Goal: Task Accomplishment & Management: Manage account settings

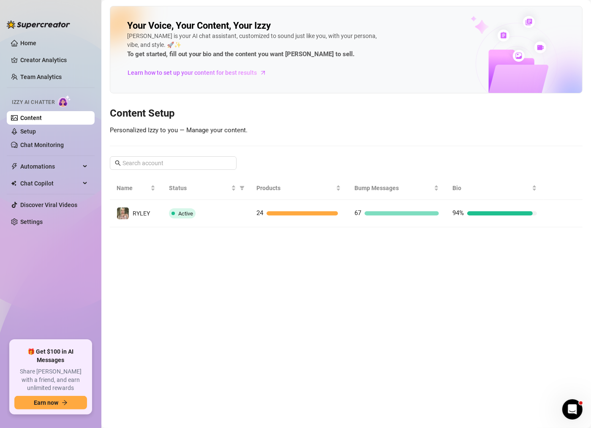
click at [48, 173] on ul "Home Creator Analytics Team Analytics Izzy AI Chatter Content Setup Chat Monito…" at bounding box center [51, 185] width 88 height 304
click at [50, 181] on span "Chat Copilot" at bounding box center [50, 184] width 60 height 14
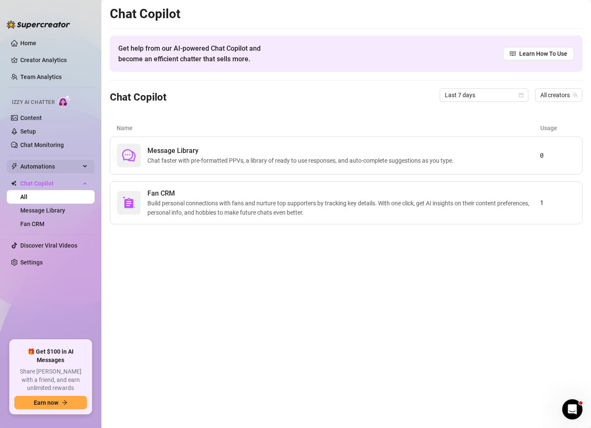
click at [59, 164] on span "Automations" at bounding box center [50, 167] width 60 height 14
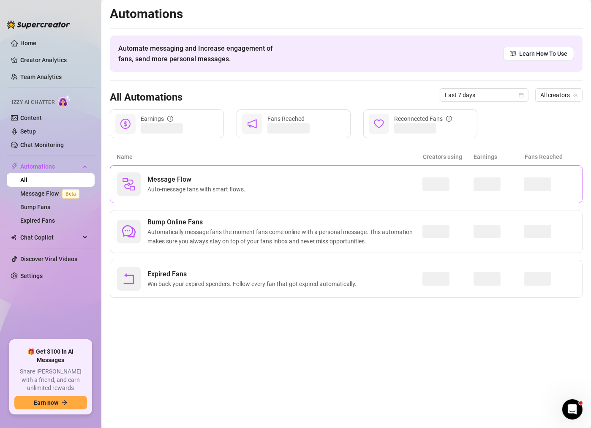
click at [248, 179] on span "Message Flow" at bounding box center [197, 180] width 101 height 10
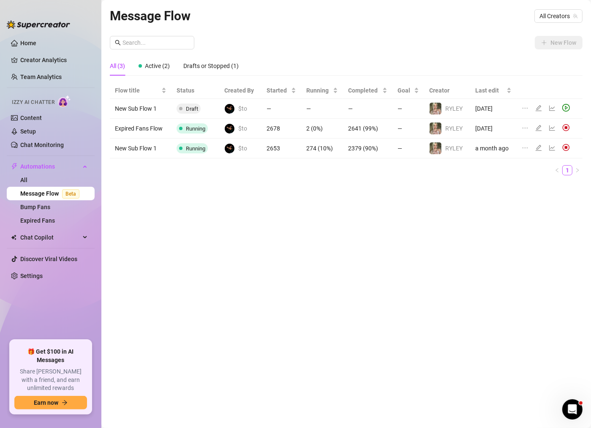
click at [577, 145] on td at bounding box center [550, 149] width 66 height 20
click at [539, 145] on icon "edit" at bounding box center [538, 148] width 7 height 7
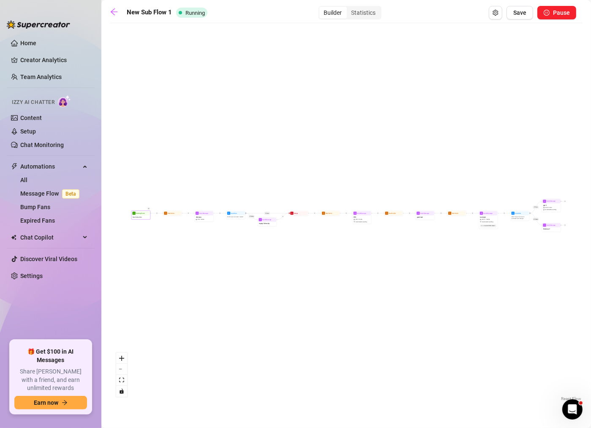
click at [142, 219] on div "Starting Event New Subscriber" at bounding box center [140, 214] width 19 height 9
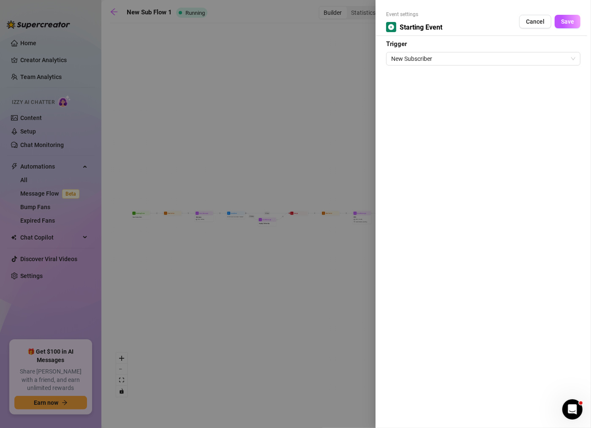
click at [167, 216] on div at bounding box center [295, 214] width 591 height 428
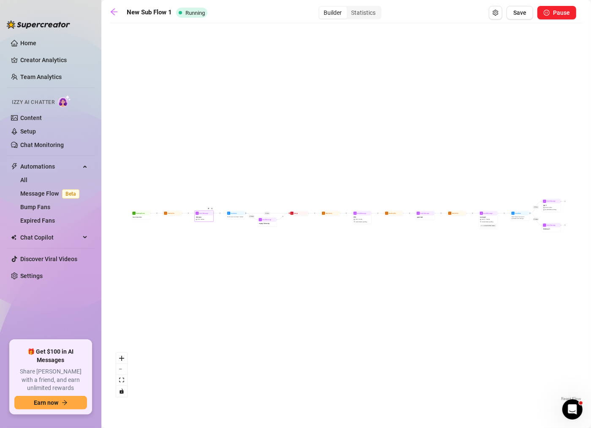
click at [203, 218] on span "3 medias" at bounding box center [201, 219] width 5 height 2
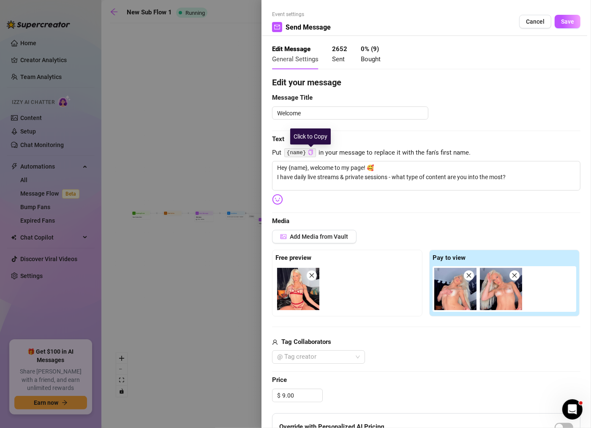
click at [311, 152] on icon "copy" at bounding box center [310, 152] width 5 height 5
drag, startPoint x: 297, startPoint y: 176, endPoint x: 270, endPoint y: 175, distance: 26.2
click at [270, 175] on div "Event settings Send Message Cancel Save Edit Message General Settings 2652 Sent…" at bounding box center [427, 214] width 330 height 428
type textarea "Hey {name}, welcome to my page! 🥰 daily live streams & private sessions - what …"
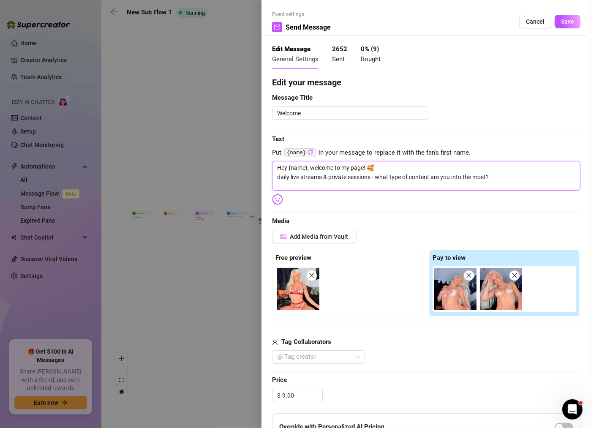
click at [323, 177] on textarea "Hey {name}, welcome to my page! 🥰 daily live streams & private sessions - what …" at bounding box center [426, 176] width 309 height 30
type textarea "Hey {name}, welcome to my page! 🥰 daily live streams, & private sessions - what…"
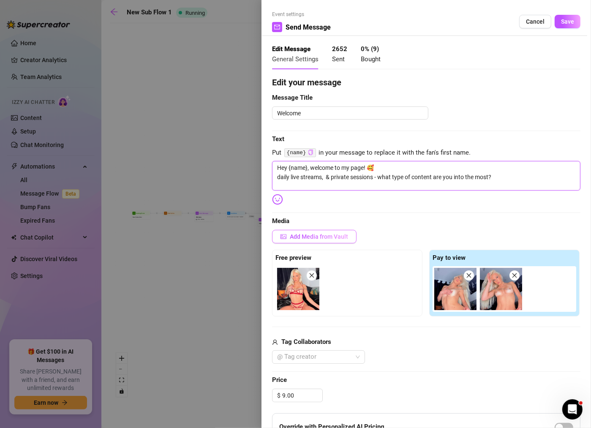
type textarea "Hey {name}, welcome to my page! 🥰 daily live streams, c & private sessions - wh…"
type textarea "Hey {name}, welcome to my page! 🥰 daily live streams, cu & private sessions - w…"
type textarea "Hey {name}, welcome to my page! 🥰 daily live streams, cus & private sessions - …"
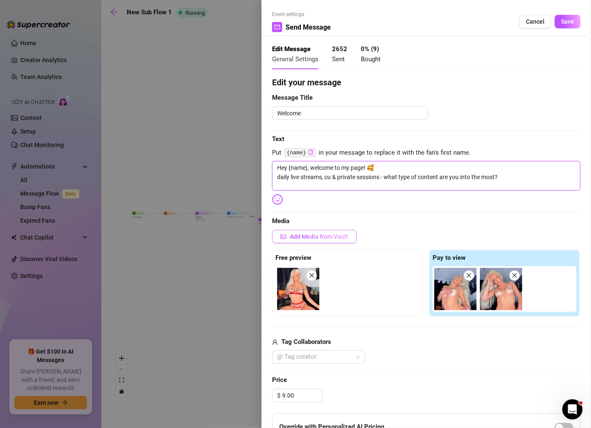
type textarea "Hey {name}, welcome to my page! 🥰 daily live streams, cus & private sessions - …"
type textarea "Hey {name}, welcome to my page! 🥰 daily live streams, cust & private sessions -…"
type textarea "Hey {name}, welcome to my page! 🥰 daily live streams, custo & private sessions …"
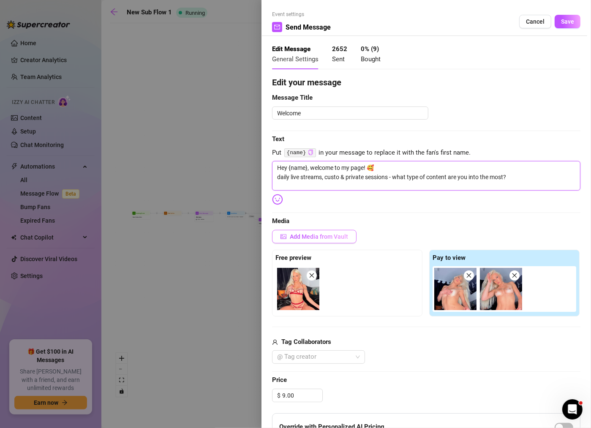
type textarea "Hey {name}, welcome to my page! 🥰 daily live streams, custom & private sessions…"
type textarea "Hey {name}, welcome to my page! 🥰 daily live streams, customs & private session…"
click at [277, 174] on textarea "Hey {name}, welcome to my page! 🥰 daily live streams, customs & private session…" at bounding box center [426, 176] width 309 height 30
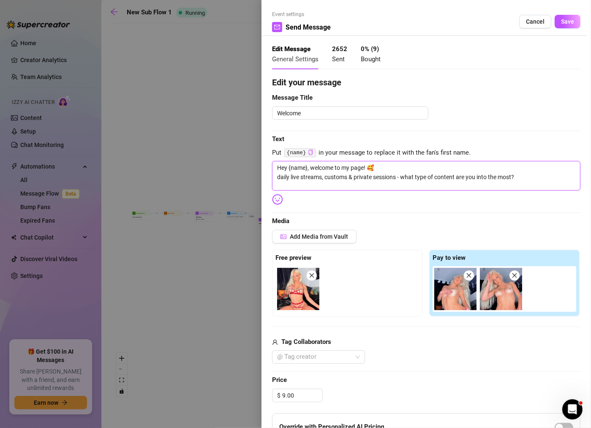
type textarea "Hey {name}, welcome to my page! 🥰 bdaily live streams, customs & private sessio…"
type textarea "Hey {name}, welcome to my page! 🥰 b/daily live streams, customs & private sessi…"
type textarea "Hey {name}, welcome to my page! 🥰 b/gdaily live streams, customs & private sess…"
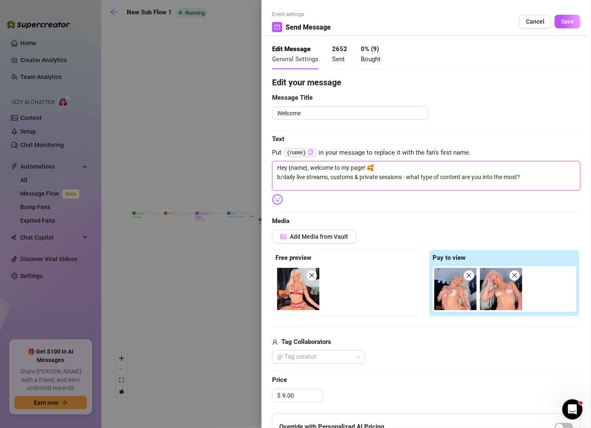
type textarea "Hey {name}, welcome to my page! 🥰 b/gdaily live streams, customs & private sess…"
type textarea "Hey {name}, welcome to my page! 🥰 b/gsdaily live streams, customs & private ses…"
type textarea "Hey {name}, welcome to my page! 🥰 b/gdaily live streams, customs & private sess…"
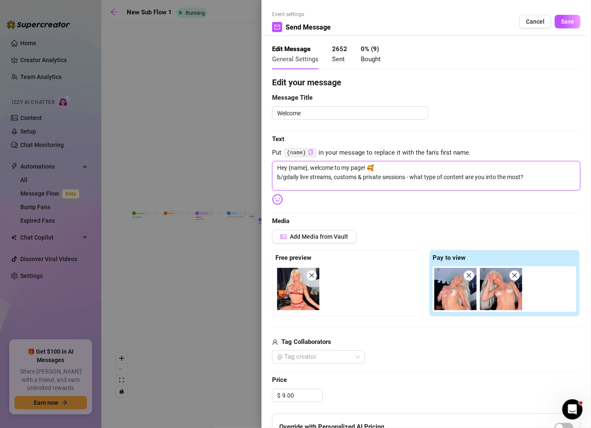
type textarea "Hey {name}, welcome to my page! 🥰 b/daily live streams, customs & private sessi…"
type textarea "Hey {name}, welcome to my page! 🥰 bdaily live streams, customs & private sessio…"
type textarea "Hey {name}, welcome to my page! 🥰 daily live streams, customs & private session…"
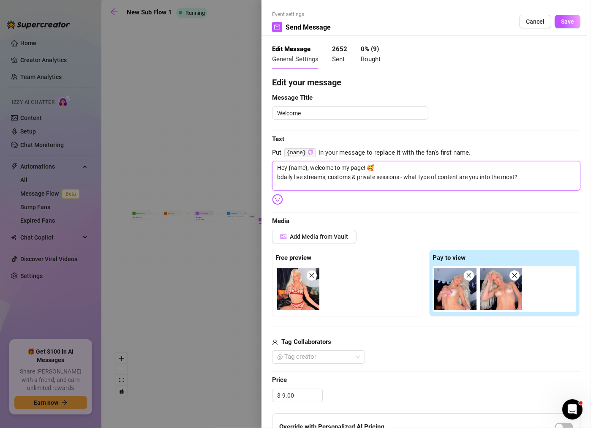
type textarea "Hey {name}, welcome to my page! 🥰 daily live streams, customs & private session…"
type textarea "Hey {name}, welcome to my page! 🥰 sdaily live streams, customs & private sessio…"
type textarea "Hey {name}, welcome to my page! 🥰 sedaily live streams, customs & private sessi…"
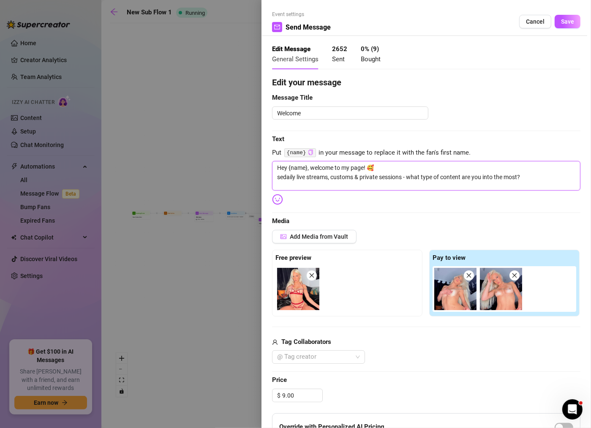
type textarea "Hey {name}, welcome to my page! 🥰 sexdaily live streams, customs & private sess…"
type textarea "Hey {name}, welcome to my page! 🥰 sextdaily live streams, customs & private ses…"
type textarea "Hey {name}, welcome to my page! 🥰 sextadaily live streams, customs & private se…"
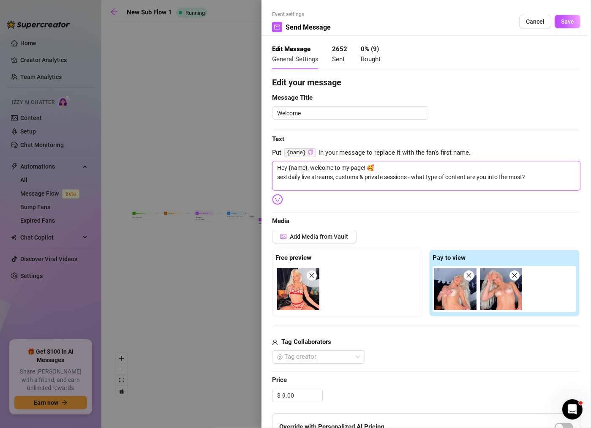
type textarea "Hey {name}, welcome to my page! 🥰 sextadaily live streams, customs & private se…"
type textarea "Hey {name}, welcome to my page! 🥰 sextapdaily live streams, customs & private s…"
type textarea "Hey {name}, welcome to my page! 🥰 sextapedaily live streams, customs & private …"
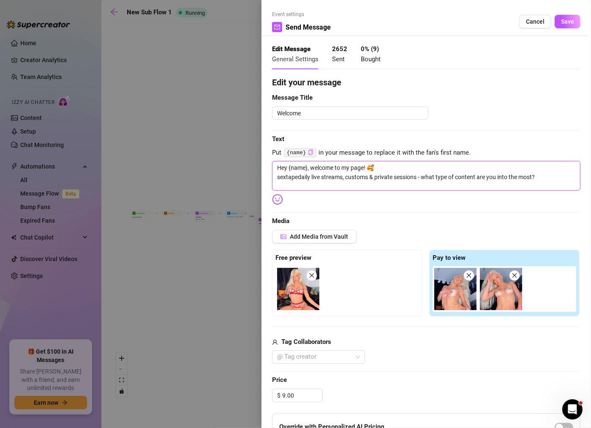
type textarea "Hey {name}, welcome to my page! 🥰 sextapesdaily live streams, customs & private…"
type textarea "Hey {name}, welcome to my page! 🥰 sextapes,daily live streams, customs & privat…"
type textarea "Hey {name}, welcome to my page! 🥰 sextapes, daily live streams, customs & priva…"
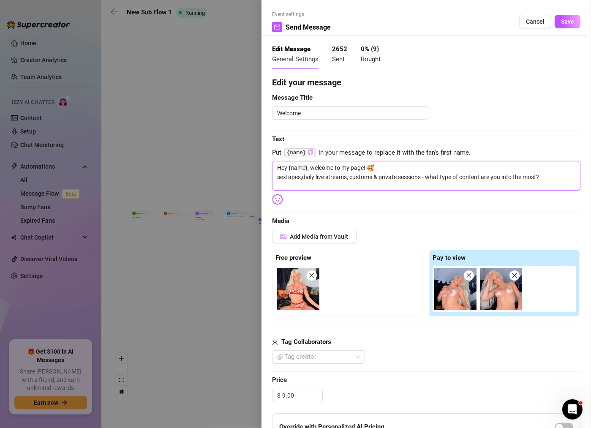
type textarea "Hey {name}, welcome to my page! 🥰 sextapes, daily live streams, customs & priva…"
click at [429, 177] on textarea "Hey {name}, welcome to my page! 🥰 sextapes, daily live streams, customs & priva…" at bounding box center [426, 176] width 309 height 30
type textarea "Hey {name}, welcome to my page! 🥰 sextapes, daily live streams, customs & priva…"
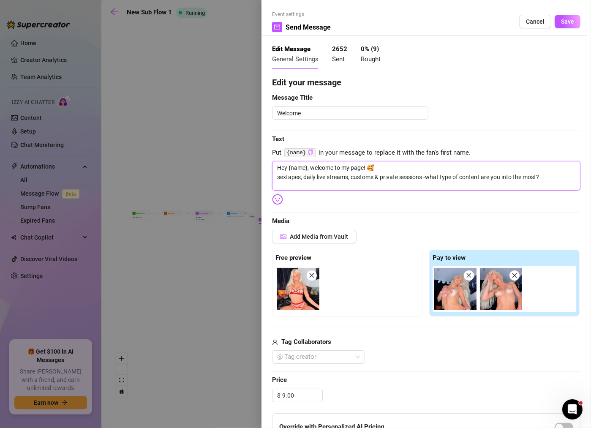
type textarea "Hey {name}, welcome to my page! 🥰 sextapes, daily live streams, customs & priva…"
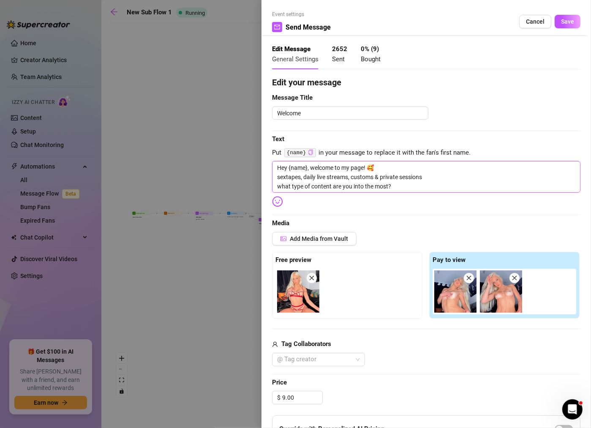
click at [277, 176] on textarea "Hey {name}, welcome to my page! 🥰 sextapes, daily live streams, customs & priva…" at bounding box center [426, 177] width 309 height 32
type textarea "Hey {name}, welcome to my page! 🥰 Isextapes, daily live streams, customs & priv…"
type textarea "Hey {name}, welcome to my page! 🥰 I sextapes, daily live streams, customs & pri…"
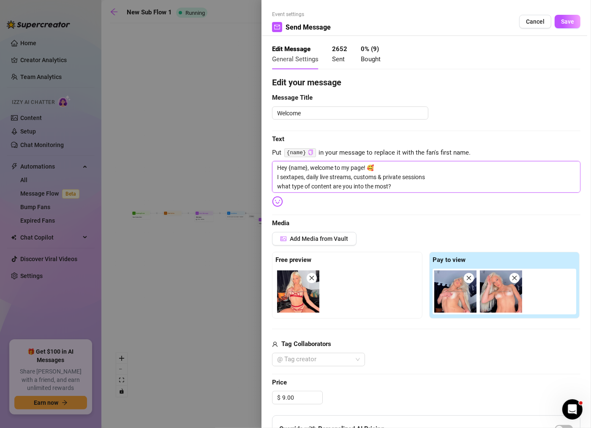
type textarea "Hey {name}, welcome to my page! 🥰 I hsextapes, daily live streams, customs & pr…"
type textarea "Hey {name}, welcome to my page! 🥰 I hasextapes, daily live streams, customs & p…"
type textarea "Hey {name}, welcome to my page! 🥰 I havsextapes, daily live streams, customs & …"
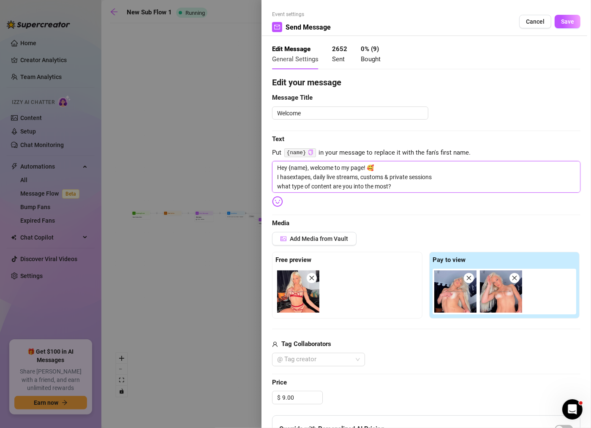
type textarea "Hey {name}, welcome to my page! 🥰 I havsextapes, daily live streams, customs & …"
type textarea "Hey {name}, welcome to my page! 🥰 I havesextapes, daily live streams, customs &…"
type textarea "Hey {name}, welcome to my page! 🥰 I have sextapes, daily live streams, customs …"
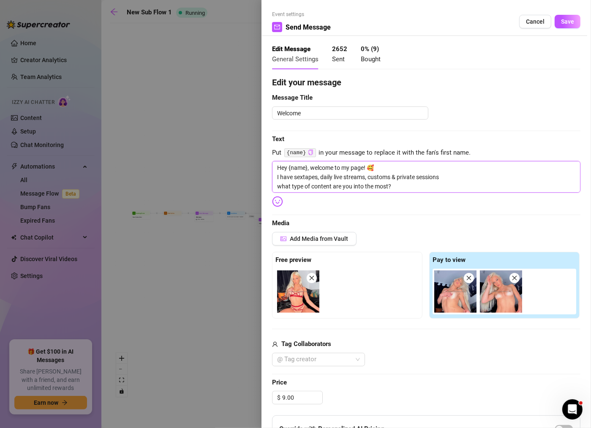
click at [366, 178] on textarea "Hey {name}, welcome to my page! 🥰 I have sextapes, daily live streams, customs …" at bounding box center [426, 177] width 309 height 32
click at [342, 176] on textarea "Hey {name}, welcome to my page! 🥰 I have sextapes, daily live streams, customs …" at bounding box center [426, 177] width 309 height 32
drag, startPoint x: 295, startPoint y: 177, endPoint x: 274, endPoint y: 176, distance: 20.3
click at [274, 176] on textarea "Hey {name}, welcome to my page! 🥰 I have sextapes, daily live streams, customs …" at bounding box center [426, 177] width 309 height 32
type textarea "Hey {name}, welcome to my page! 🥰 sextapes, daily live streams, customs & priva…"
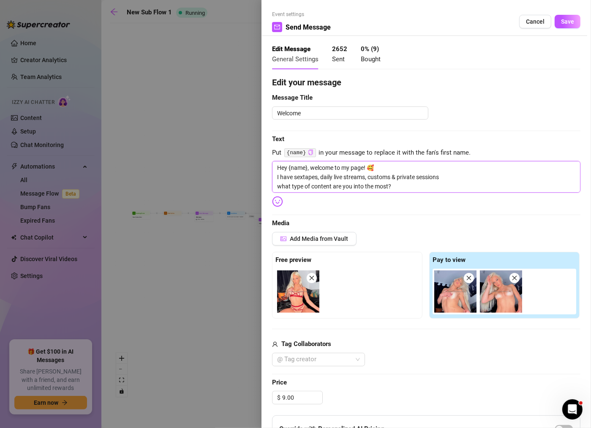
type textarea "Hey {name}, welcome to my page! 🥰 sextapes, daily live streams, customs & priva…"
click at [399, 184] on textarea "Hey {name}, welcome to my page! 🥰 sextapes, daily live streams, customs & priva…" at bounding box center [426, 177] width 309 height 32
click at [275, 177] on textarea "Hey {name}, welcome to my page! 🥰 sextapes, daily live streams, customs & priva…" at bounding box center [426, 177] width 309 height 32
type textarea "Hey {name}, welcome to my page! 🥰 usextapes, daily live streams, customs & priv…"
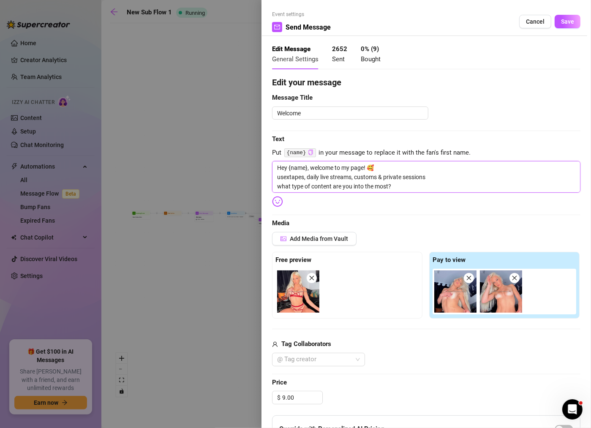
type textarea "Hey {name}, welcome to my page! 🥰 ursextapes, daily live streams, customs & pri…"
type textarea "Hey {name}, welcome to my page! 🥰 ur sextapes, daily live streams, customs & pr…"
type textarea "Hey {name}, welcome to my page! 🥰 ur csextapes, daily live streams, customs & p…"
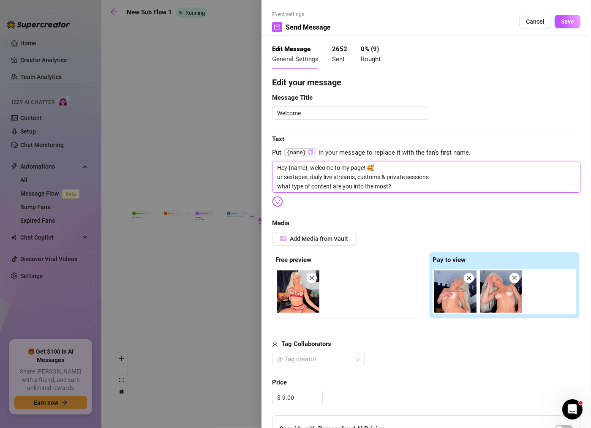
type textarea "Hey {name}, welcome to my page! 🥰 ur csextapes, daily live streams, customs & p…"
type textarea "Hey {name}, welcome to my page! 🥰 ur chsextapes, daily live streams, customs & …"
type textarea "Hey {name}, welcome to my page! 🥰 ur chosextapes, daily live streams, customs &…"
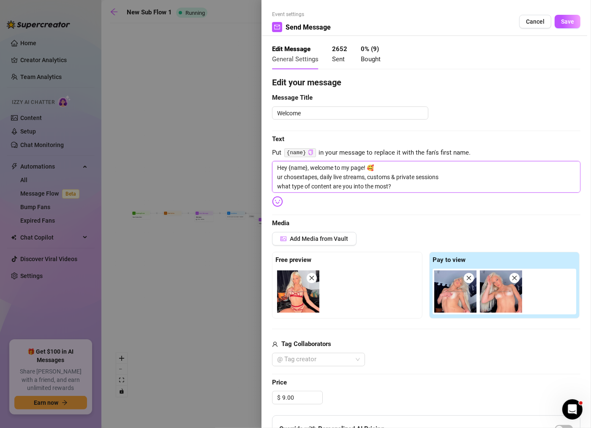
type textarea "Hey {name}, welcome to my page! 🥰 ur choisextapes, daily live streams, customs …"
type textarea "Hey {name}, welcome to my page! 🥰 ur choicsextapes, daily live streams, customs…"
type textarea "Hey {name}, welcome to my page! 🥰 ur choicesextapes, daily live streams, custom…"
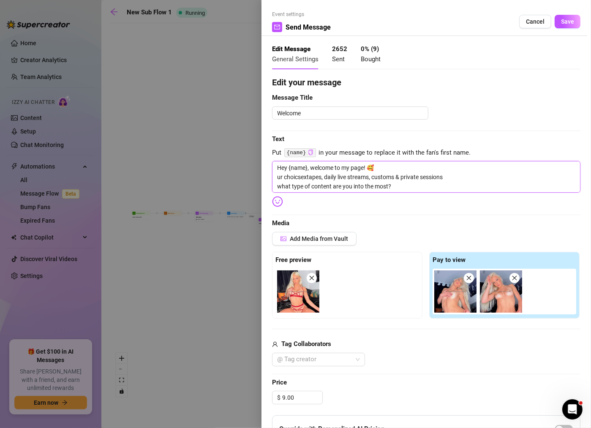
type textarea "Hey {name}, welcome to my page! 🥰 ur choicesextapes, daily live streams, custom…"
type textarea "Hey {name}, welcome to my page! 🥰 ur choice!sextapes, daily live streams, custo…"
type textarea "Hey {name}, welcome to my page! 🥰 ur choice! sextapes, daily live streams, cust…"
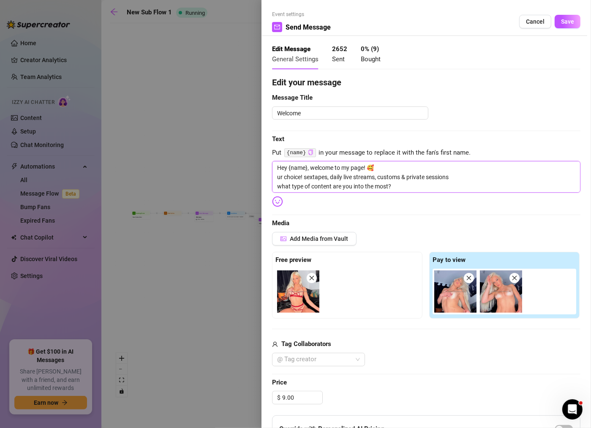
drag, startPoint x: 304, startPoint y: 175, endPoint x: 273, endPoint y: 177, distance: 31.3
click at [273, 177] on textarea "Hey {name}, welcome to my page! 🥰 ur choice! sextapes, daily live streams, cust…" at bounding box center [426, 177] width 309 height 32
type textarea "Hey {name}, welcome to my page! 🥰 sextapes, daily live streams, customs & priva…"
click at [403, 181] on textarea "Hey {name}, welcome to my page! 🥰 sextapes, daily live streams, customs & priva…" at bounding box center [426, 177] width 309 height 32
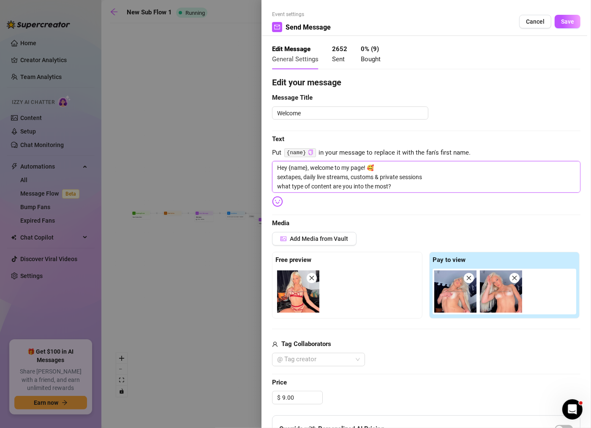
click at [403, 181] on textarea "Hey {name}, welcome to my page! 🥰 sextapes, daily live streams, customs & priva…" at bounding box center [426, 177] width 309 height 32
drag, startPoint x: 408, startPoint y: 185, endPoint x: 275, endPoint y: 185, distance: 132.7
click at [275, 185] on textarea "Hey {name}, welcome to my page! 🥰 sextapes, daily live streams, customs & priva…" at bounding box center [426, 177] width 309 height 32
click at [436, 173] on textarea "Hey {name}, welcome to my page! 🥰 sextapes, daily live streams, customs & priva…" at bounding box center [426, 177] width 309 height 32
type textarea "Hey {name}, welcome to my page! 🥰 sextapes, daily live streams, customs & priva…"
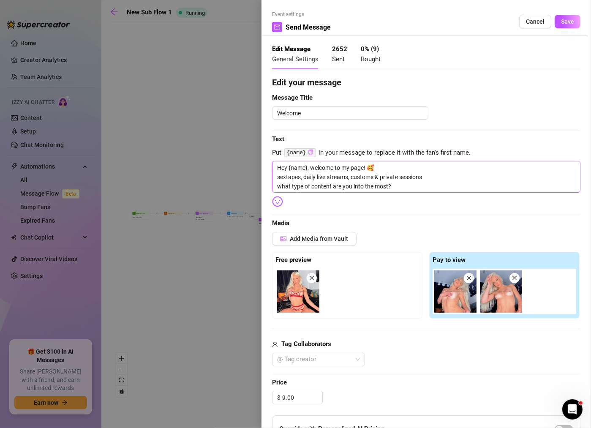
type textarea "Hey {name}, welcome to my page! 🥰 sextapes, daily live streams, customs & priva…"
drag, startPoint x: 381, startPoint y: 177, endPoint x: 434, endPoint y: 177, distance: 53.3
click at [434, 177] on textarea "Hey {name}, welcome to my page! 🥰 sextapes, daily live streams, customs & priva…" at bounding box center [426, 177] width 309 height 32
type textarea "Hey {name}, welcome to my page! 🥰 sextapes, daily live streams, customs & m wha…"
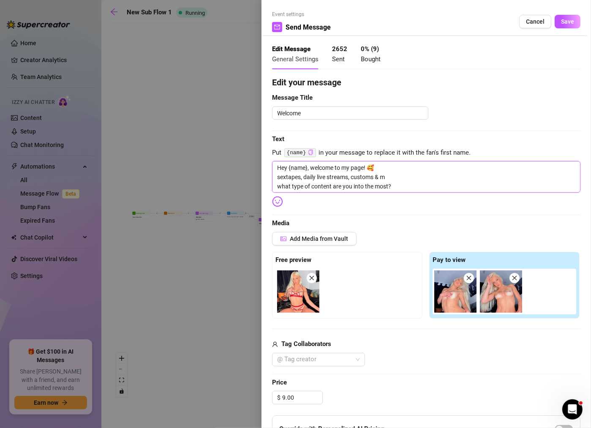
type textarea "Hey {name}, welcome to my page! 🥰 sextapes, daily live streams, customs & mo wh…"
type textarea "Hey {name}, welcome to my page! 🥰 sextapes, daily live streams, customs & mor w…"
type textarea "Hey {name}, welcome to my page! 🥰 sextapes, daily live streams, customs & more …"
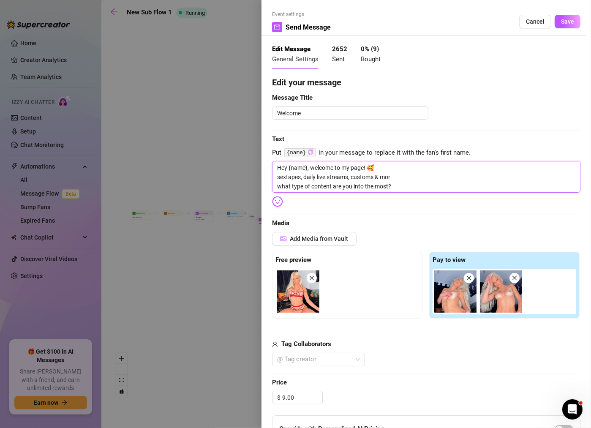
type textarea "Hey {name}, welcome to my page! 🥰 sextapes, daily live streams, customs & more …"
type textarea "Hey {name}, welcome to my page! 🥰 sextapes, daily live streams, customs & more!…"
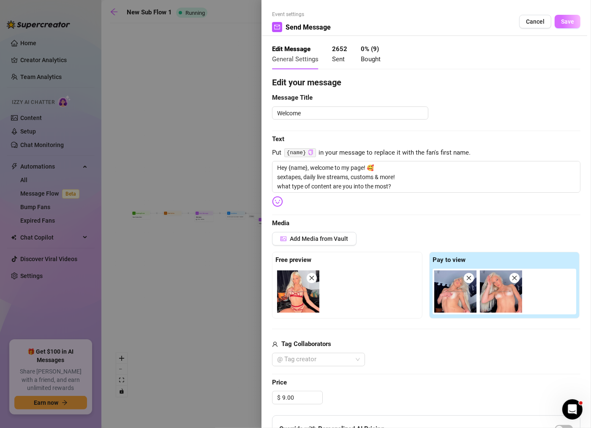
click at [567, 26] on button "Save" at bounding box center [568, 22] width 26 height 14
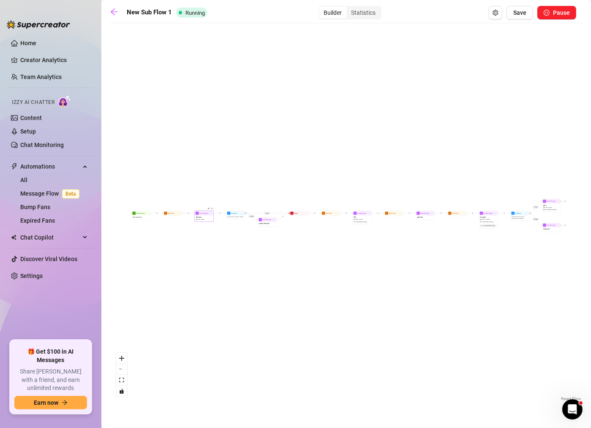
click at [198, 220] on span "$ 9 ," at bounding box center [199, 219] width 2 height 2
type textarea "Hey {name}, welcome to my page! 🥰 sextapes, daily live streams, customs & more!…"
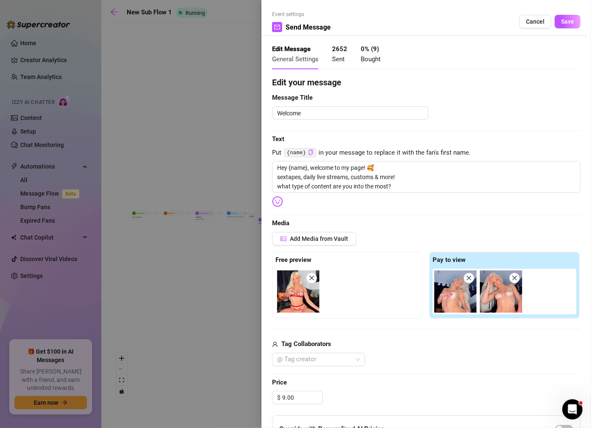
click at [200, 151] on div at bounding box center [295, 214] width 591 height 428
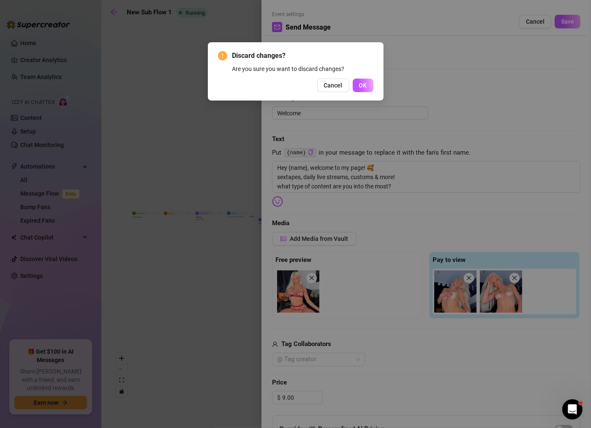
click at [277, 123] on div "Discard changes? Are you sure you want to discard changes? Cancel OK" at bounding box center [295, 214] width 591 height 428
click at [339, 82] on span "Cancel" at bounding box center [333, 85] width 19 height 7
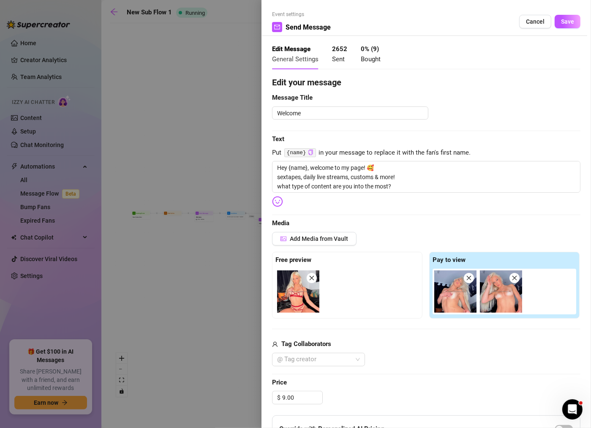
click at [209, 196] on div at bounding box center [295, 214] width 591 height 428
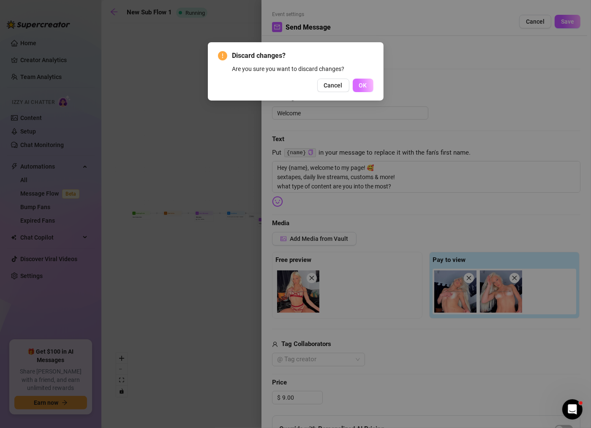
click at [363, 80] on button "OK" at bounding box center [363, 86] width 21 height 14
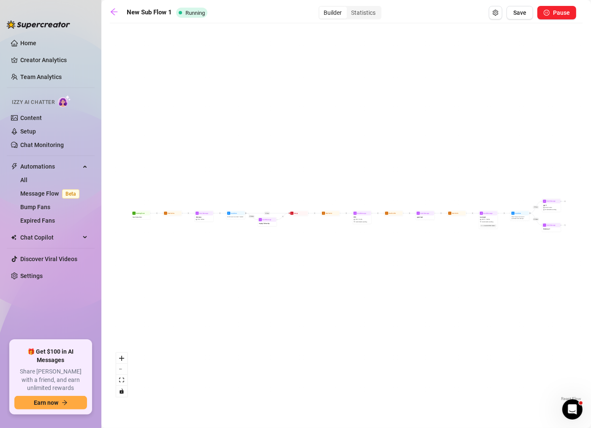
click at [175, 217] on div "If True If False If True If False Send Message ppv 2 $ 30 , 1 media Avoid doubl…" at bounding box center [346, 215] width 473 height 376
click at [172, 214] on span "Wait for 3m" at bounding box center [171, 213] width 7 height 2
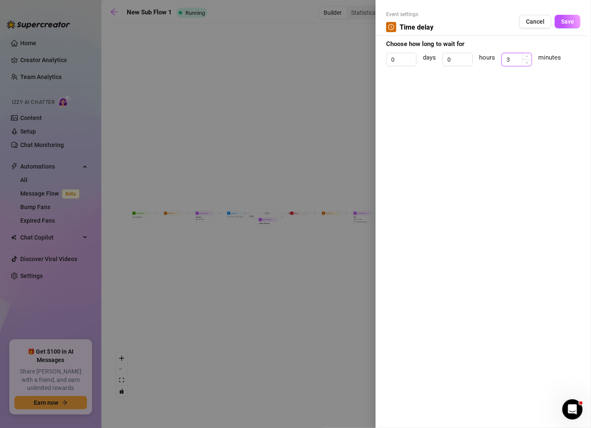
click at [518, 54] on input "3" at bounding box center [517, 59] width 30 height 13
click at [514, 62] on input "3" at bounding box center [517, 59] width 30 height 13
type input "2.2"
click button "Save" at bounding box center [568, 22] width 26 height 14
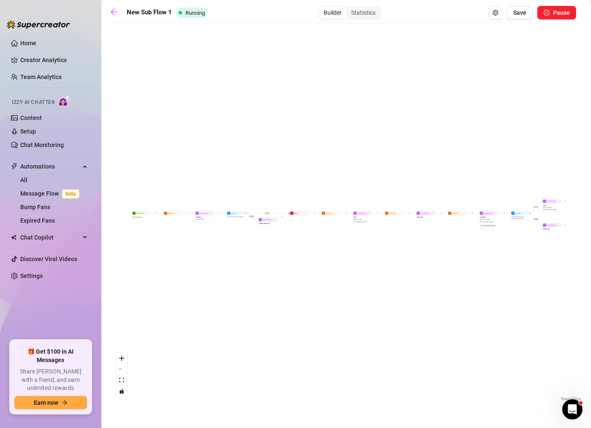
click at [178, 221] on div "If True If False If True If False Send Message ppv 2 $ 30 , 1 media Avoid doubl…" at bounding box center [346, 215] width 473 height 376
click at [199, 215] on div "Send Message" at bounding box center [204, 213] width 18 height 4
type textarea "Hey {name}, welcome to my page! 🥰 sextapes, daily live streams, customs & more!…"
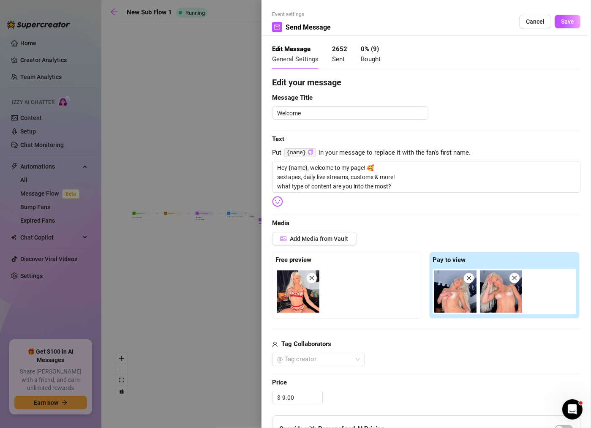
click at [179, 217] on div at bounding box center [295, 214] width 591 height 428
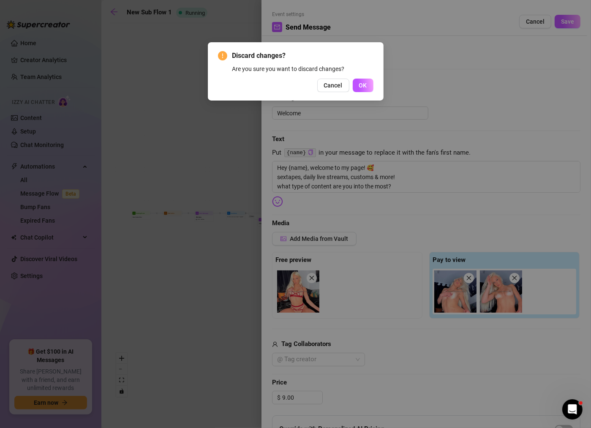
click at [172, 215] on div "Discard changes? Are you sure you want to discard changes? Cancel OK" at bounding box center [295, 214] width 591 height 428
click at [366, 86] on span "OK" at bounding box center [363, 85] width 8 height 7
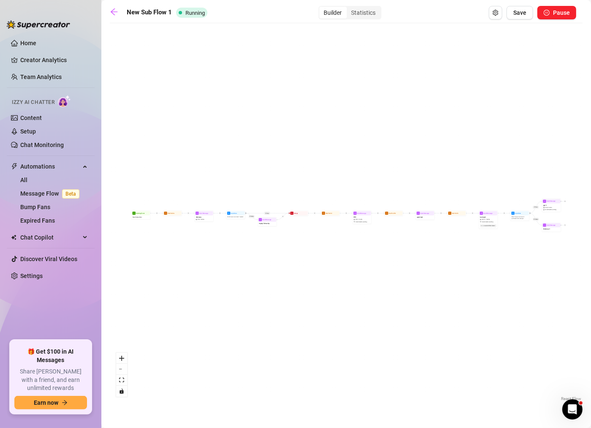
click at [174, 218] on div "If True If False If True If False Send Message ppv 2 $ 30 , 1 media Avoid doubl…" at bounding box center [346, 215] width 473 height 376
click at [173, 216] on div "Wait for 2m" at bounding box center [172, 212] width 19 height 5
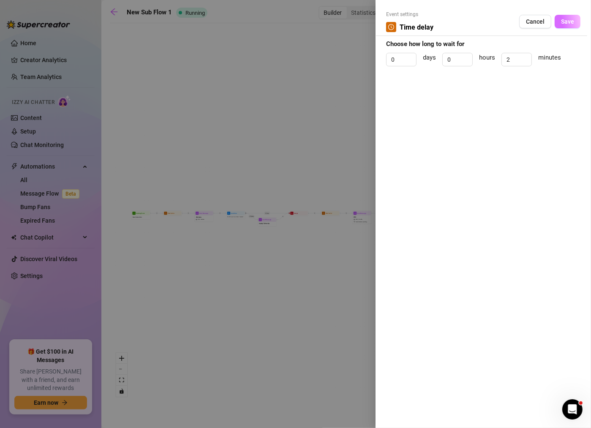
click at [568, 22] on span "Save" at bounding box center [567, 21] width 13 height 7
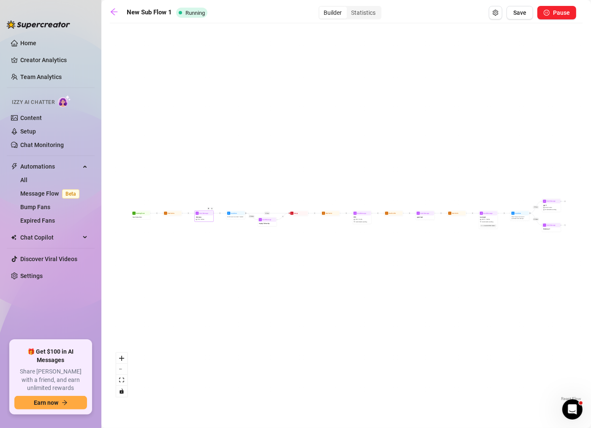
click at [205, 220] on div "Welcome $ 9 , 3 medias" at bounding box center [204, 219] width 18 height 6
type textarea "Hey {name}, welcome to my page! 🥰 sextapes, daily live streams, customs & more!…"
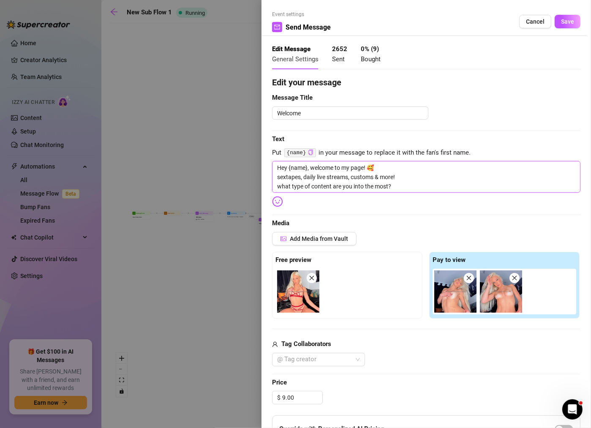
click at [280, 176] on textarea "Hey {name}, welcome to my page! 🥰 sextapes, daily live streams, customs & more!…" at bounding box center [426, 177] width 309 height 32
type textarea "Hey {name}, welcome to my page! 🥰 extapes, daily live streams, customs & more! …"
type textarea "Hey {name}, welcome to my page! 🥰 Iextapes, daily live streams, customs & more!…"
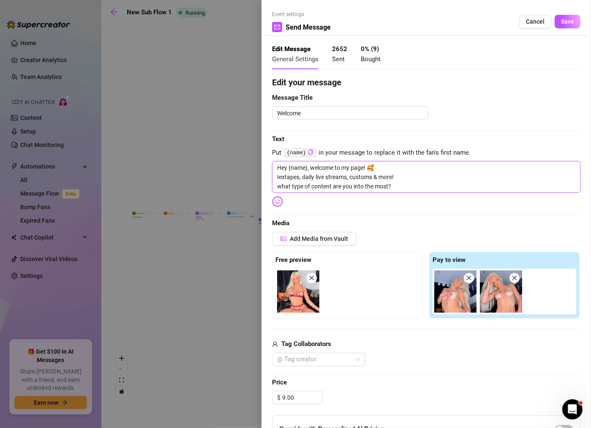
type textarea "Hey {name}, welcome to my page! 🥰 I extapes, daily live streams, customs & more…"
type textarea "Hey {name}, welcome to my page! 🥰 I hextapes, daily live streams, customs & mor…"
type textarea "Hey {name}, welcome to my page! 🥰 I haextapes, daily live streams, customs & mo…"
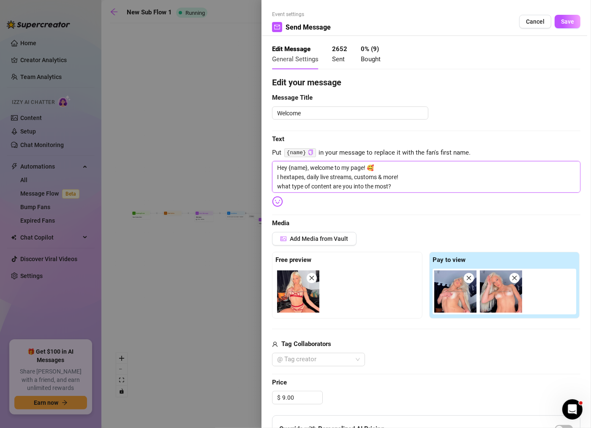
type textarea "Hey {name}, welcome to my page! 🥰 I haextapes, daily live streams, customs & mo…"
type textarea "Hey {name}, welcome to my page! 🥰 I havextapes, daily live streams, customs & m…"
type textarea "Hey {name}, welcome to my page! 🥰 I haveextapes, daily live streams, customs & …"
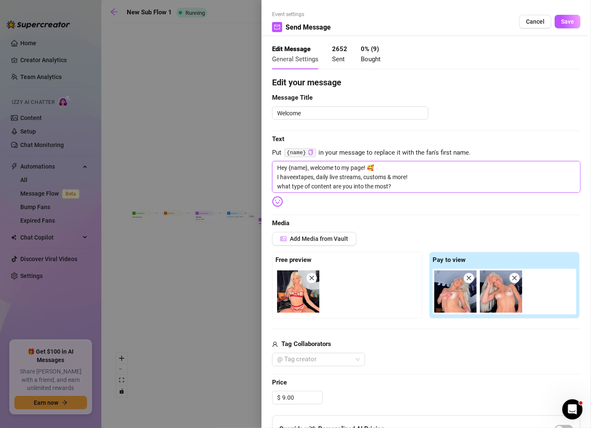
type textarea "Hey {name}, welcome to my page! 🥰 I have extapes, daily live streams, customs &…"
type textarea "Hey {name}, welcome to my page! 🥰 I have sextapes, daily live streams, customs …"
click at [333, 176] on textarea "Hey {name}, welcome to my page! 🥰 I have sextapes, daily live streams, customs …" at bounding box center [426, 177] width 309 height 32
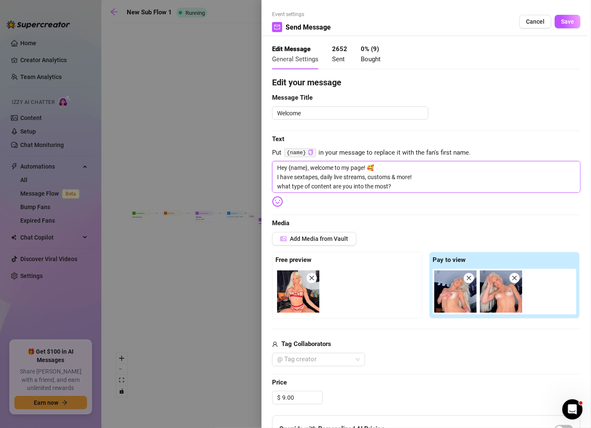
type textarea "Hey {name}, welcome to my page! 🥰 I have sextapes, dailylive streams, customs &…"
type textarea "Hey {name}, welcome to my page! 🥰 I have sextapes, daillive streams, customs & …"
type textarea "Hey {name}, welcome to my page! 🥰 I have sextapes, dailive streams, customs & m…"
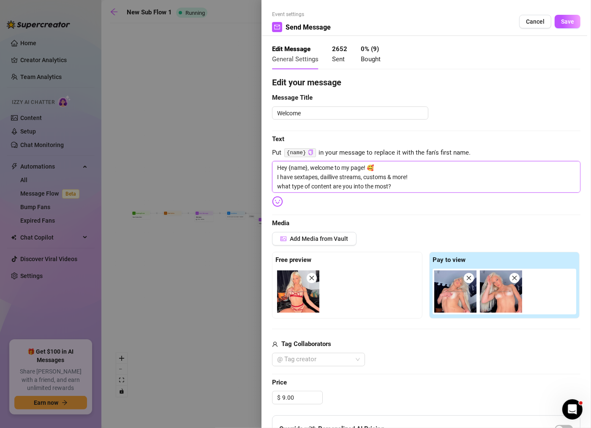
type textarea "Hey {name}, welcome to my page! 🥰 I have sextapes, dailive streams, customs & m…"
type textarea "Hey {name}, welcome to my page! 🥰 I have sextapes, dalive streams, customs & mo…"
type textarea "Hey {name}, welcome to my page! 🥰 I have sextapes, dlive streams, customs & mor…"
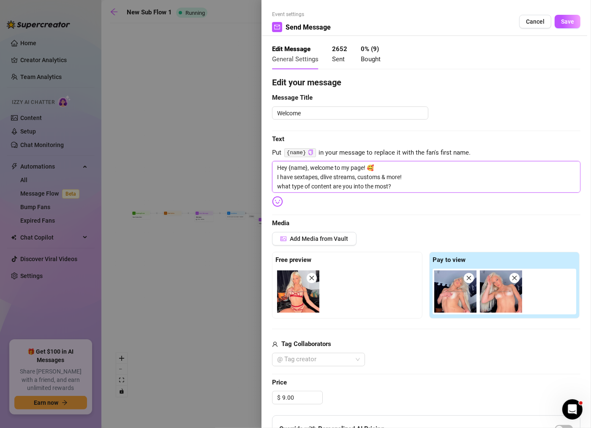
type textarea "Hey {name}, welcome to my page! 🥰 I have sextapes, live streams, customs & more…"
drag, startPoint x: 336, startPoint y: 166, endPoint x: 364, endPoint y: 167, distance: 28.3
click at [364, 167] on textarea "Hey {name}, welcome to my page! 🥰 I have sextapes, live streams, customs & more…" at bounding box center [426, 177] width 309 height 32
type textarea "Hey {name}, welcome t! 🥰 I have sextapes, live streams, customs & more! what ty…"
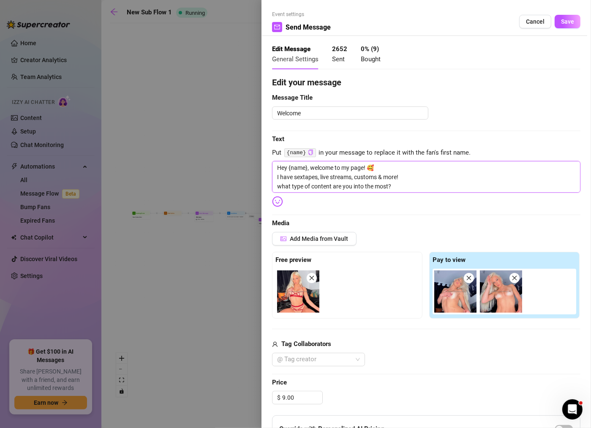
type textarea "Hey {name}, welcome t! 🥰 I have sextapes, live streams, customs & more! what ty…"
type textarea "Hey {name}, welcome to! 🥰 I have sextapes, live streams, customs & more! what t…"
type textarea "Hey {name}, welcome to ! 🥰 I have sextapes, live streams, customs & more! what …"
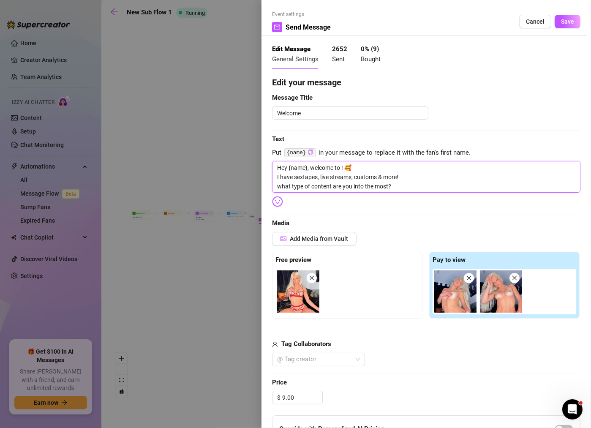
type textarea "Hey {name}, welcome to t! 🥰 I have sextapes, live streams, customs & more! what…"
type textarea "Hey {name}, welcome to th! 🥰 I have sextapes, live streams, customs & more! wha…"
type textarea "Hey {name}, welcome to the! 🥰 I have sextapes, live streams, customs & more! wh…"
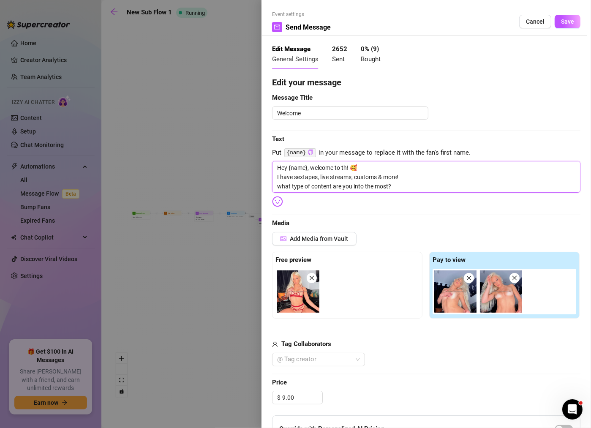
type textarea "Hey {name}, welcome to the! 🥰 I have sextapes, live streams, customs & more! wh…"
type textarea "Hey {name}, welcome to the ! 🥰 I have sextapes, live streams, customs & more! w…"
type textarea "Hey {name}, welcome to the w! 🥰 I have sextapes, live streams, customs & more! …"
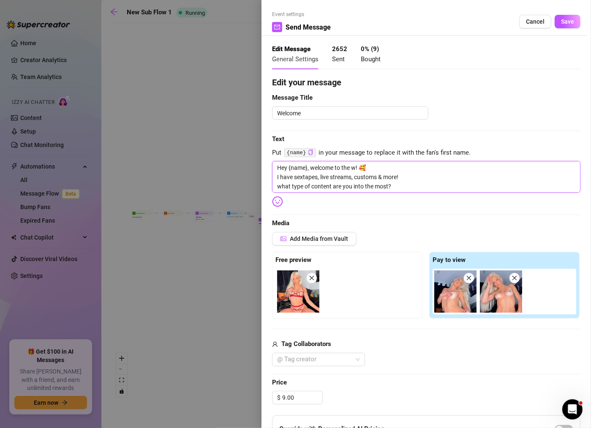
type textarea "Hey {name}, welcome to the wi! 🥰 I have sextapes, live streams, customs & more!…"
type textarea "Hey {name}, welcome to the wil! 🥰 I have sextapes, live streams, customs & more…"
type textarea "Hey {name}, welcome to the wild! 🥰 I have sextapes, live streams, customs & mor…"
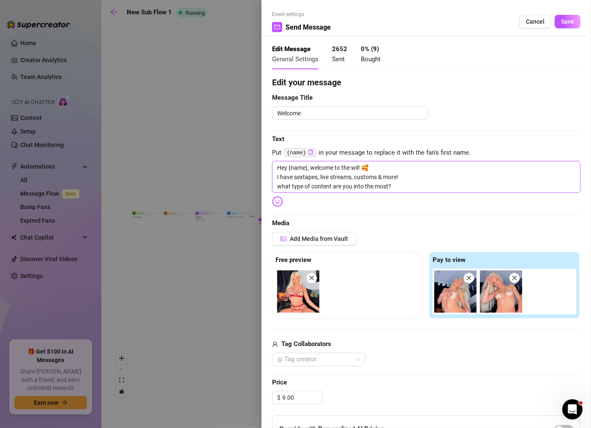
type textarea "Hey {name}, welcome to the wild! 🥰 I have sextapes, live streams, customs & mor…"
type textarea "Hey {name}, welcome to the wil! 🥰 I have sextapes, live streams, customs & more…"
type textarea "Hey {name}, welcome to the wi! 🥰 I have sextapes, live streams, customs & more!…"
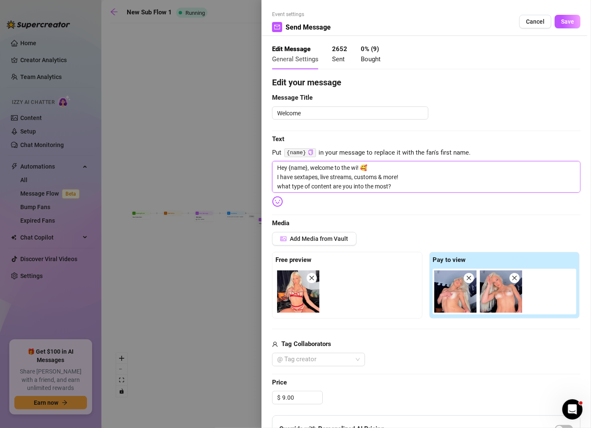
type textarea "Hey {name}, welcome to the w! 🥰 I have sextapes, live streams, customs & more! …"
type textarea "Hey {name}, welcome to the ! 🥰 I have sextapes, live streams, customs & more! w…"
type textarea "Hey {name}, welcome to the! 🥰 I have sextapes, live streams, customs & more! wh…"
type textarea "Hey {name}, welcome to th! 🥰 I have sextapes, live streams, customs & more! wha…"
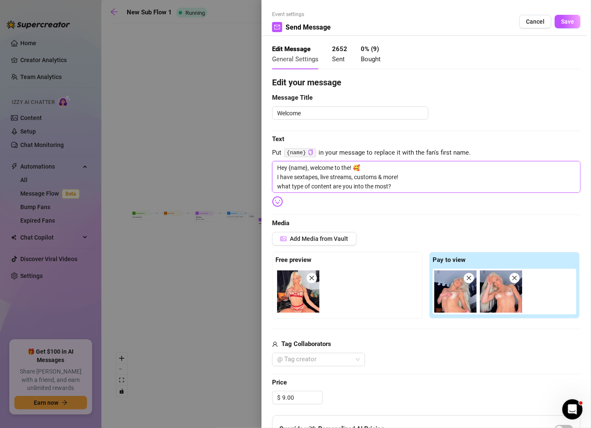
type textarea "Hey {name}, welcome to th! 🥰 I have sextapes, live streams, customs & more! wha…"
type textarea "Hey {name}, welcome to t! 🥰 I have sextapes, live streams, customs & more! what…"
type textarea "Hey {name}, welcome to ! 🥰 I have sextapes, live streams, customs & more! what …"
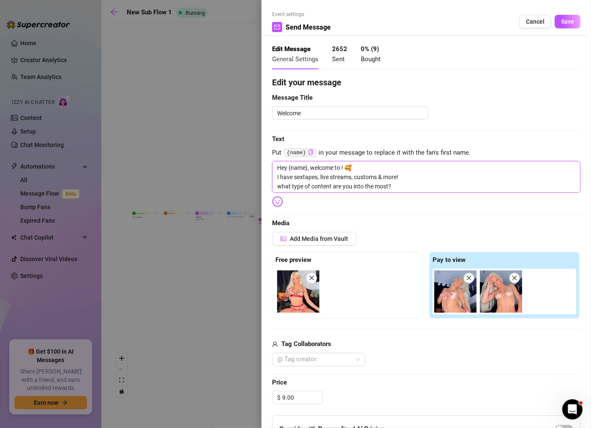
type textarea "Hey {name}, welcome to! 🥰 I have sextapes, live streams, customs & more! what t…"
type textarea "Hey {name}, welcome t! 🥰 I have sextapes, live streams, customs & more! what ty…"
type textarea "Hey {name}, welcome ! 🥰 I have sextapes, live streams, customs & more! what typ…"
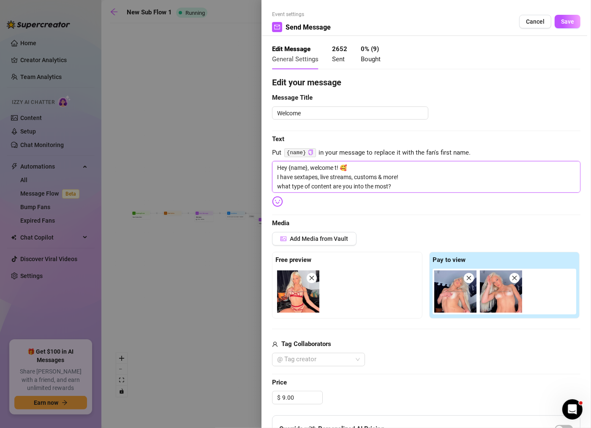
type textarea "Hey {name}, welcome ! 🥰 I have sextapes, live streams, customs & more! what typ…"
type textarea "Hey {name}, welcome! 🥰 I have sextapes, live streams, customs & more! what type…"
click at [402, 174] on textarea "Hey {name}, welcome! 🥰 I have sextapes, live streams, customs & more! what type…" at bounding box center [426, 177] width 309 height 32
type textarea "Hey {name}, welcome! 🥰 I have sextapes, live streams, customs & more what type …"
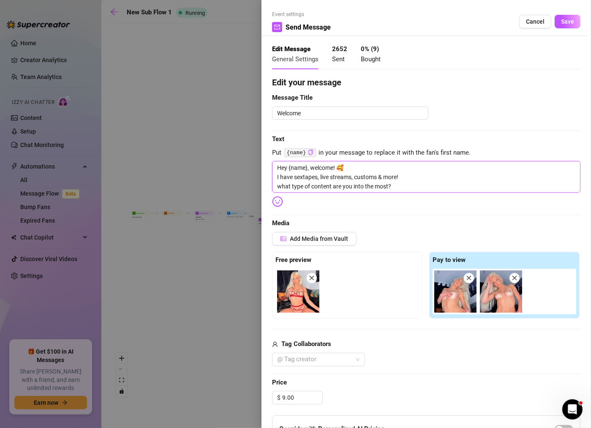
type textarea "Hey {name}, welcome! 🥰 I have sextapes, live streams, customs & more what type …"
type textarea "Hey {name}, welcome! 🥰 I have sextapes, live streams, customs & more ✨ what typ…"
click at [349, 187] on textarea "Hey {name}, welcome! 🥰 I have sextapes, live streams, customs & more ✨ what typ…" at bounding box center [426, 177] width 309 height 32
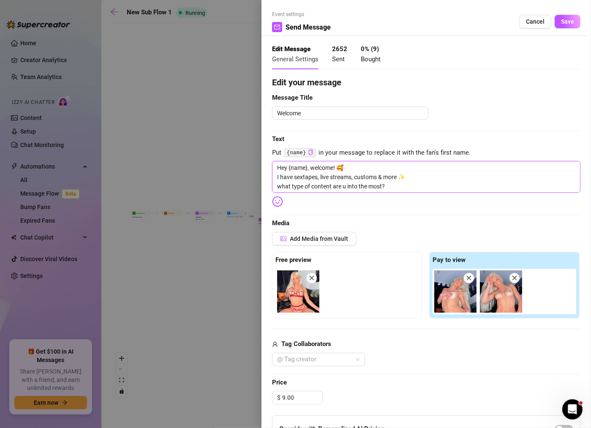
click at [425, 182] on textarea "Hey {name}, welcome! 🥰 I have sextapes, live streams, customs & more ✨ what typ…" at bounding box center [426, 177] width 309 height 32
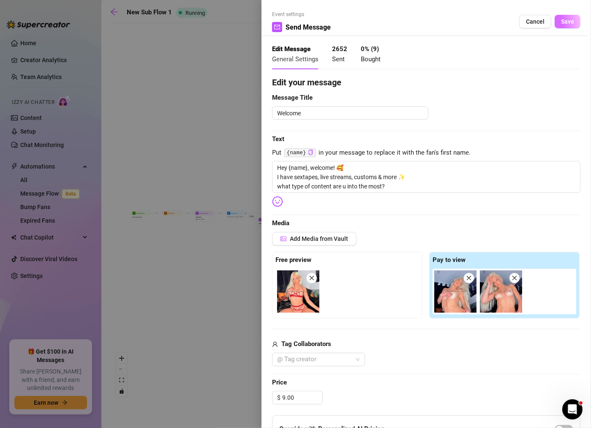
click at [565, 20] on span "Save" at bounding box center [567, 21] width 13 height 7
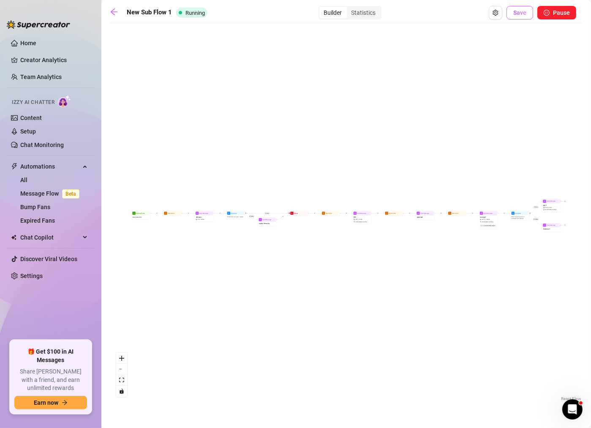
click at [524, 14] on span "Save" at bounding box center [519, 12] width 13 height 7
